Goal: Register for event/course

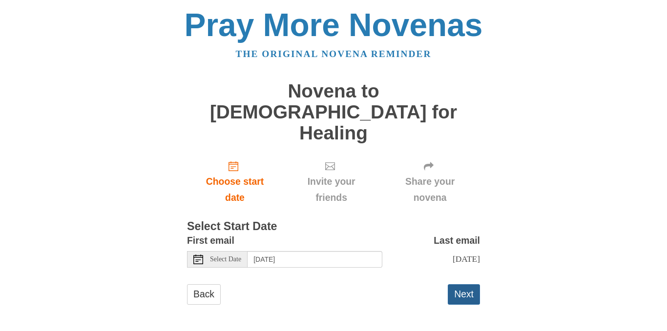
click at [466, 285] on button "Next" at bounding box center [464, 295] width 32 height 20
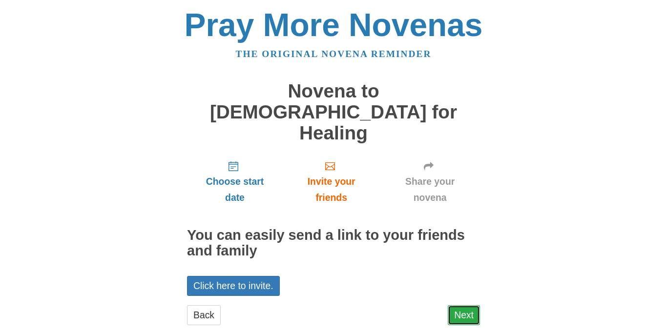
click at [467, 306] on link "Next" at bounding box center [464, 316] width 32 height 20
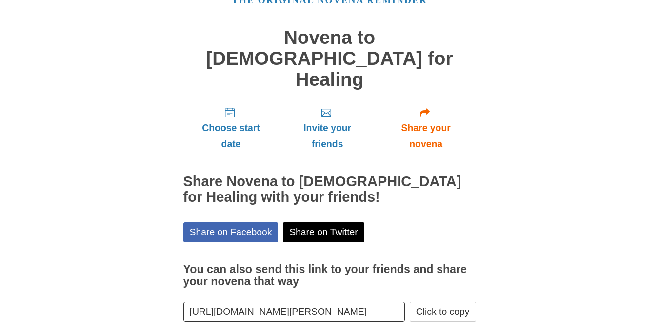
scroll to position [61, 0]
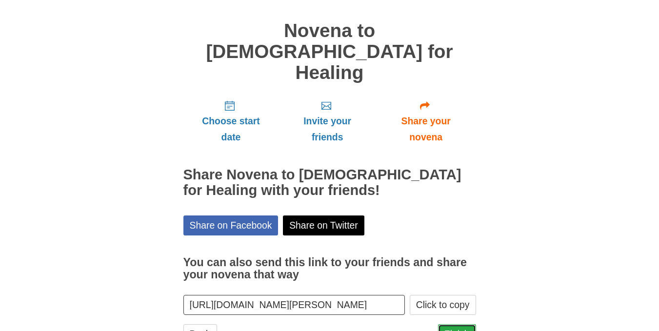
click at [467, 325] on link "Finish" at bounding box center [457, 335] width 38 height 20
